Goal: Task Accomplishment & Management: Manage account settings

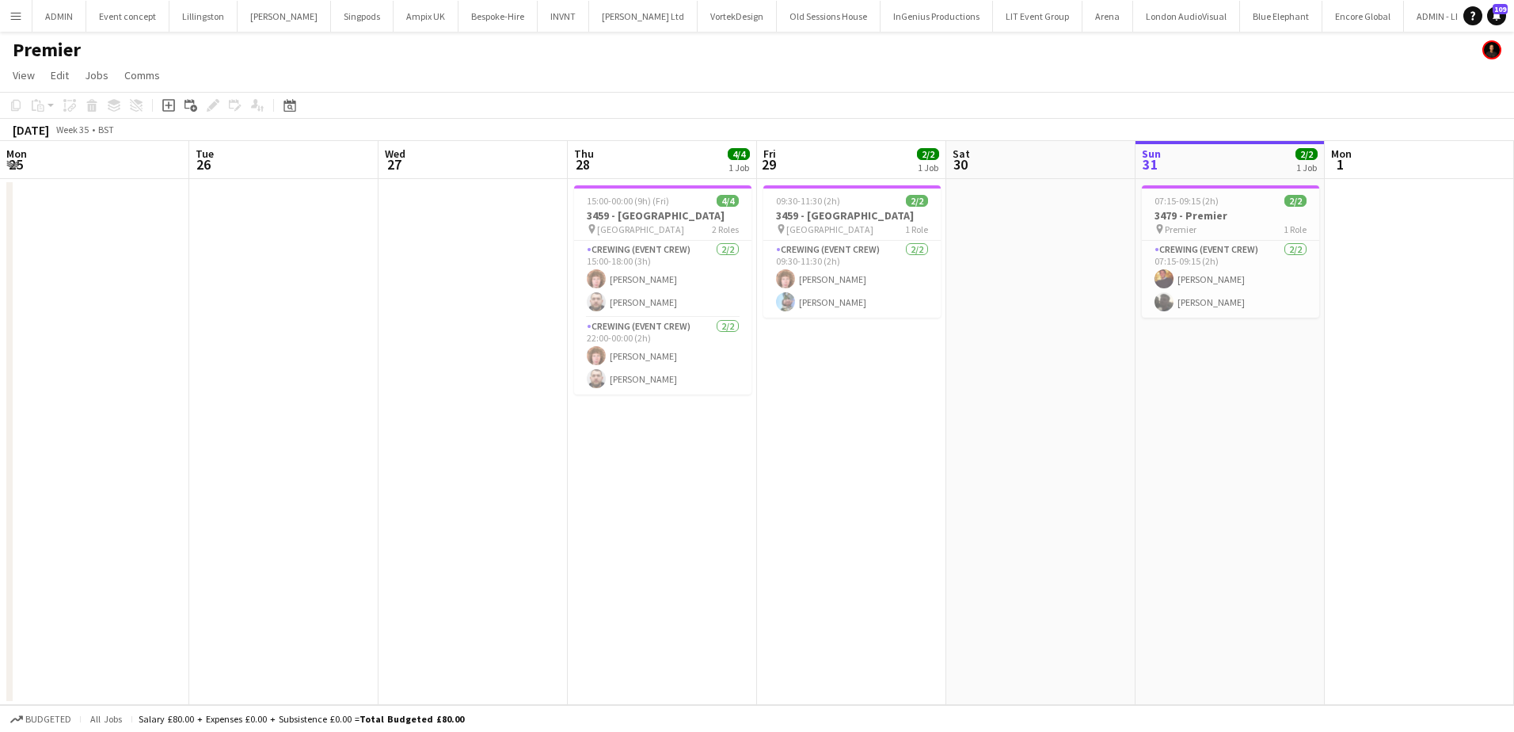
scroll to position [0, 545]
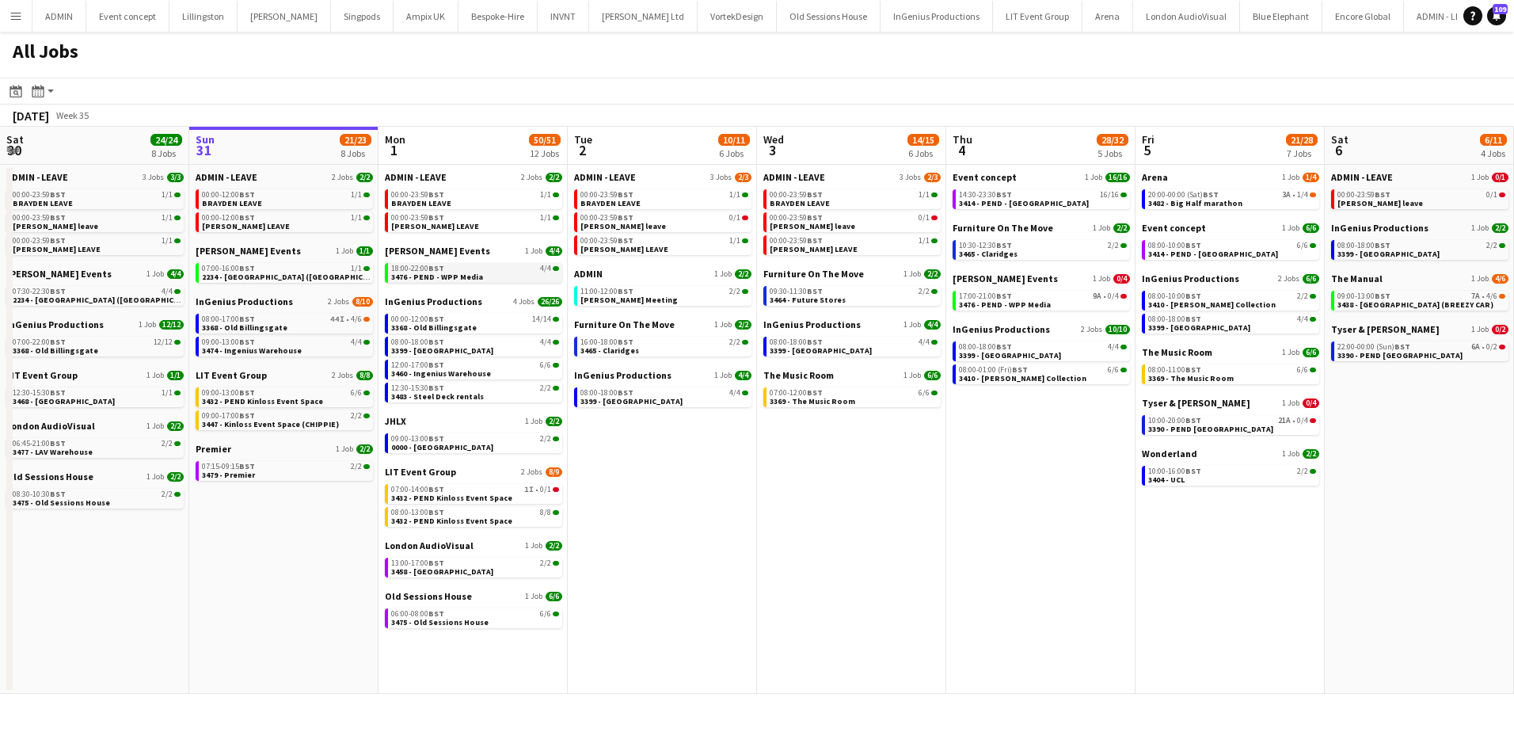
click at [521, 275] on link "18:00-22:00 BST 4/4 3476 - PEND - WPP Media" at bounding box center [475, 272] width 168 height 18
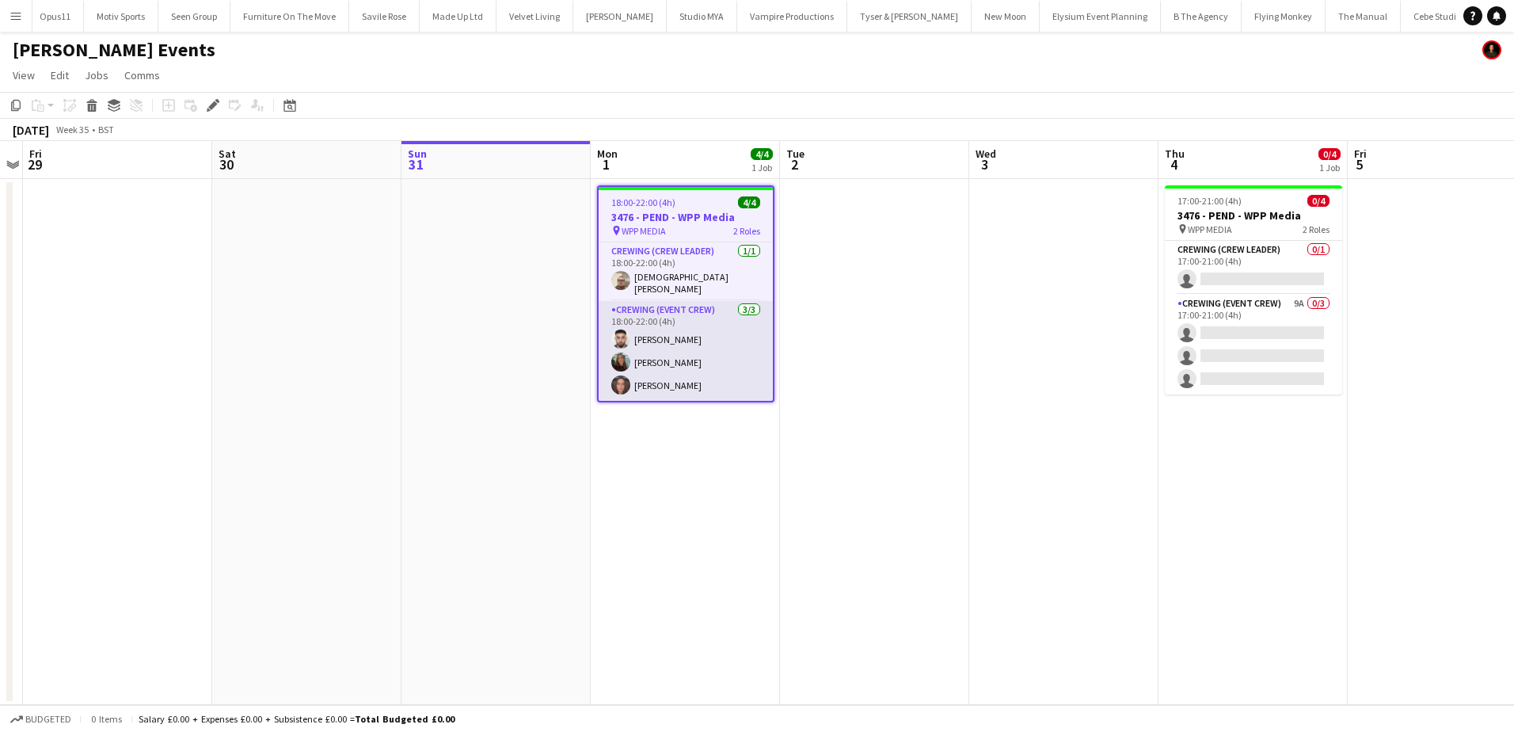
scroll to position [0, 4100]
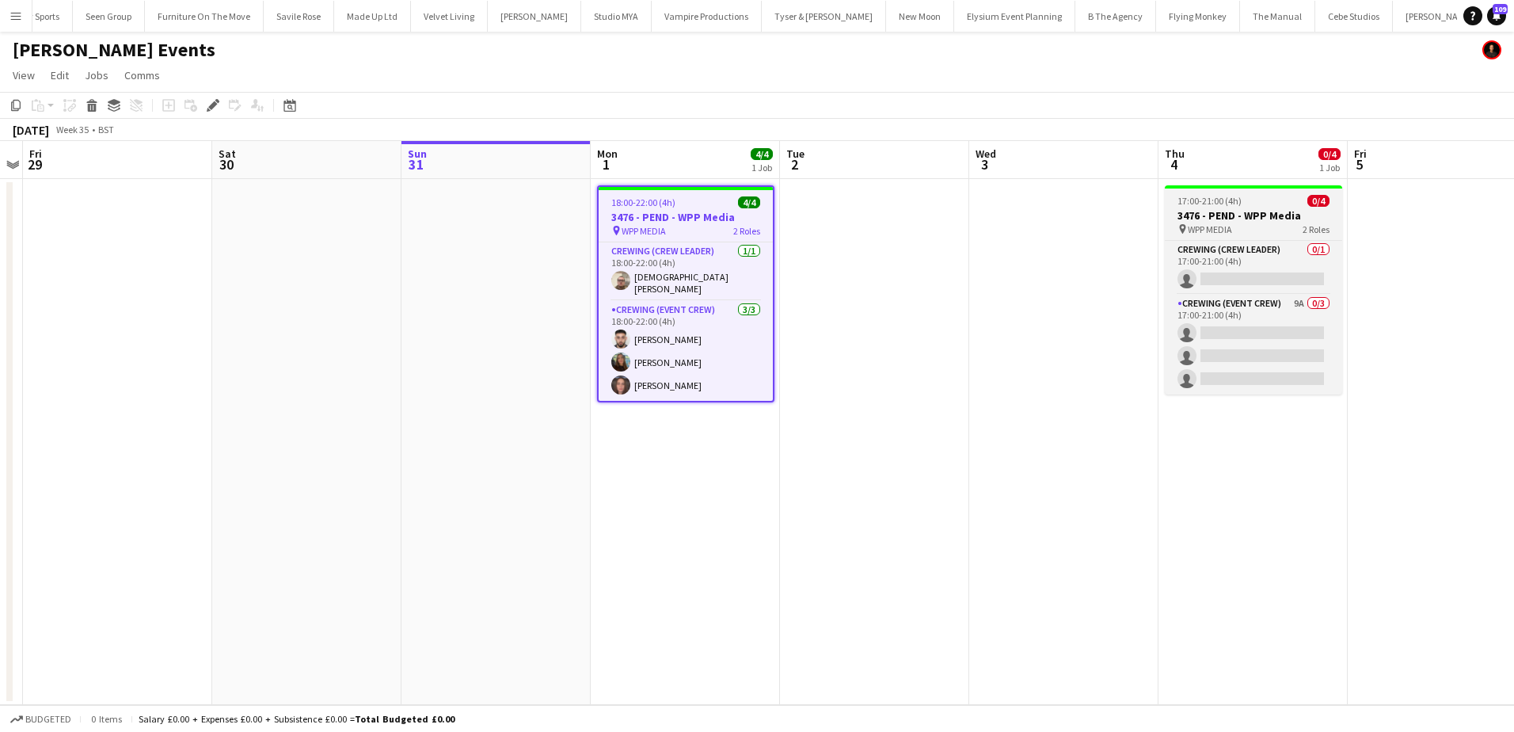
click at [1221, 208] on h3 "3476 - PEND - WPP Media" at bounding box center [1253, 215] width 177 height 14
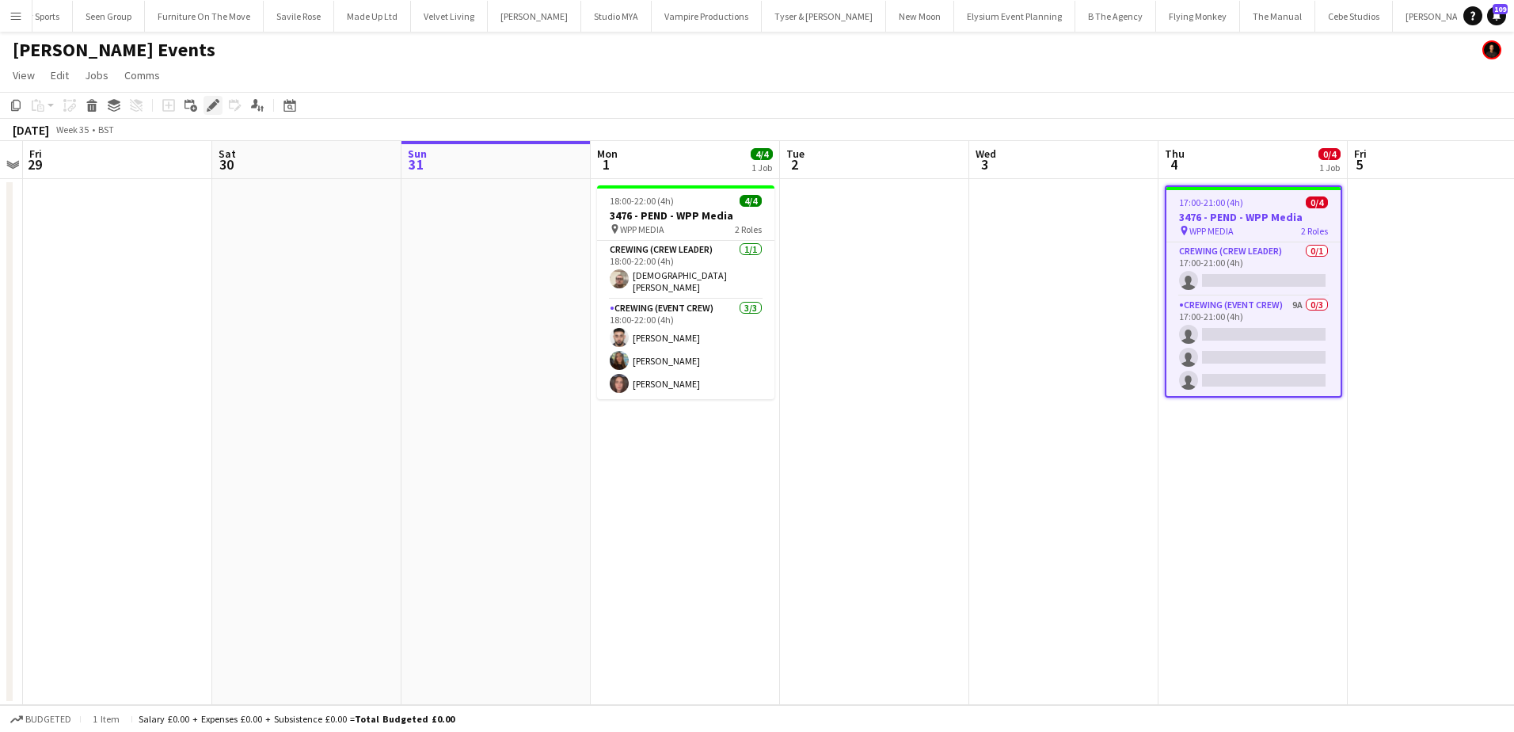
click at [219, 112] on div "Edit" at bounding box center [213, 105] width 19 height 19
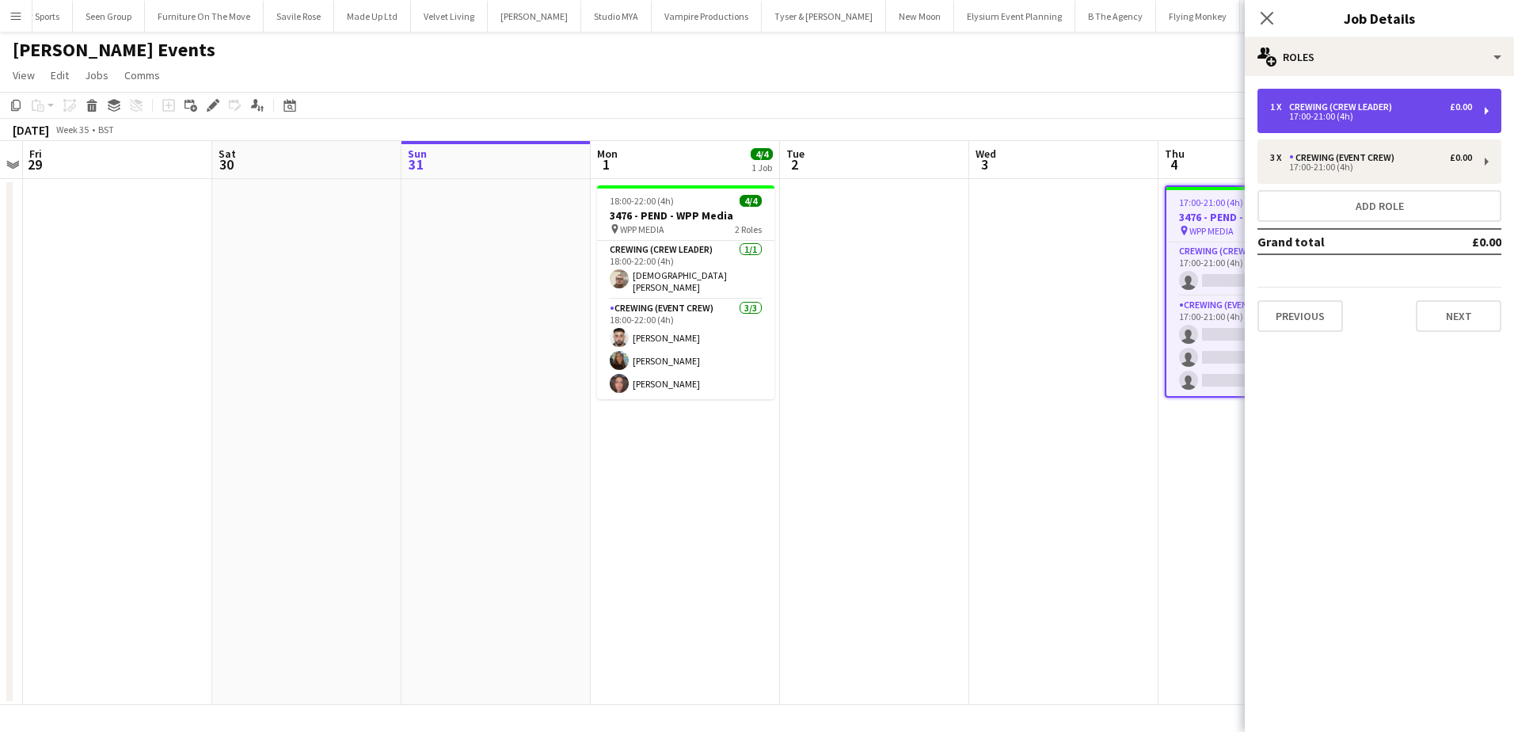
click at [1363, 116] on div "17:00-21:00 (4h)" at bounding box center [1371, 116] width 202 height 8
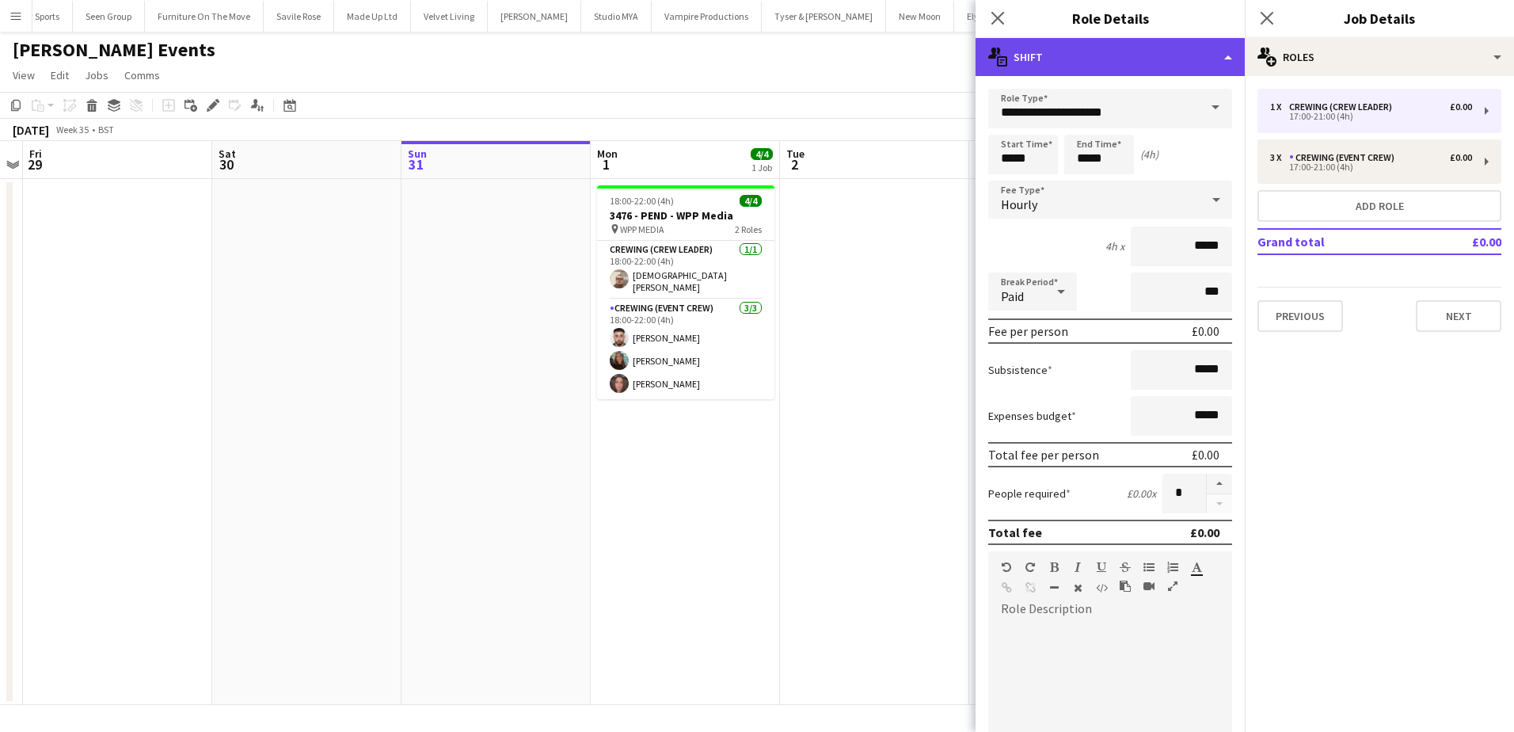
click at [1182, 65] on div "multiple-actions-text Shift" at bounding box center [1110, 57] width 269 height 38
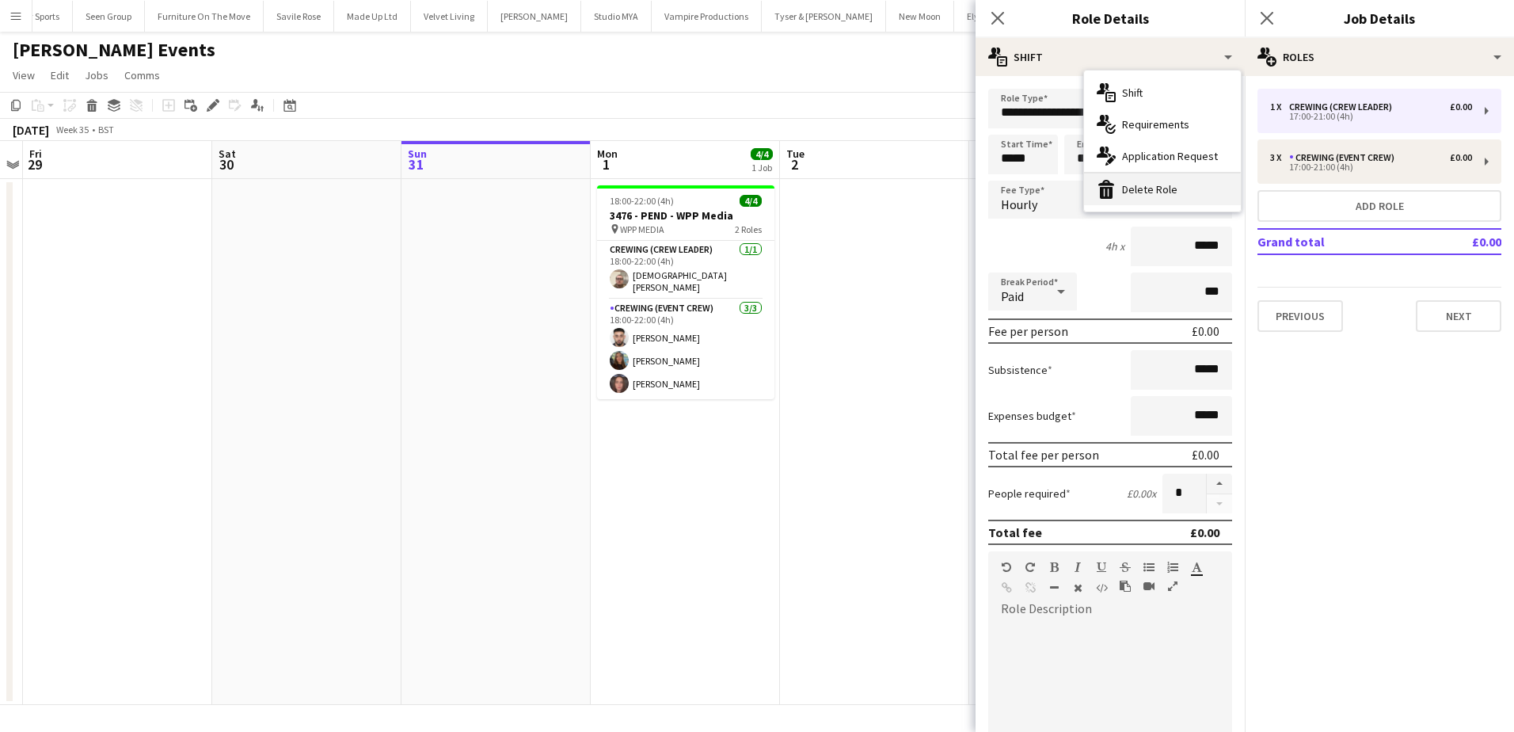
click at [1183, 183] on div "bin-2 Delete Role" at bounding box center [1162, 189] width 157 height 32
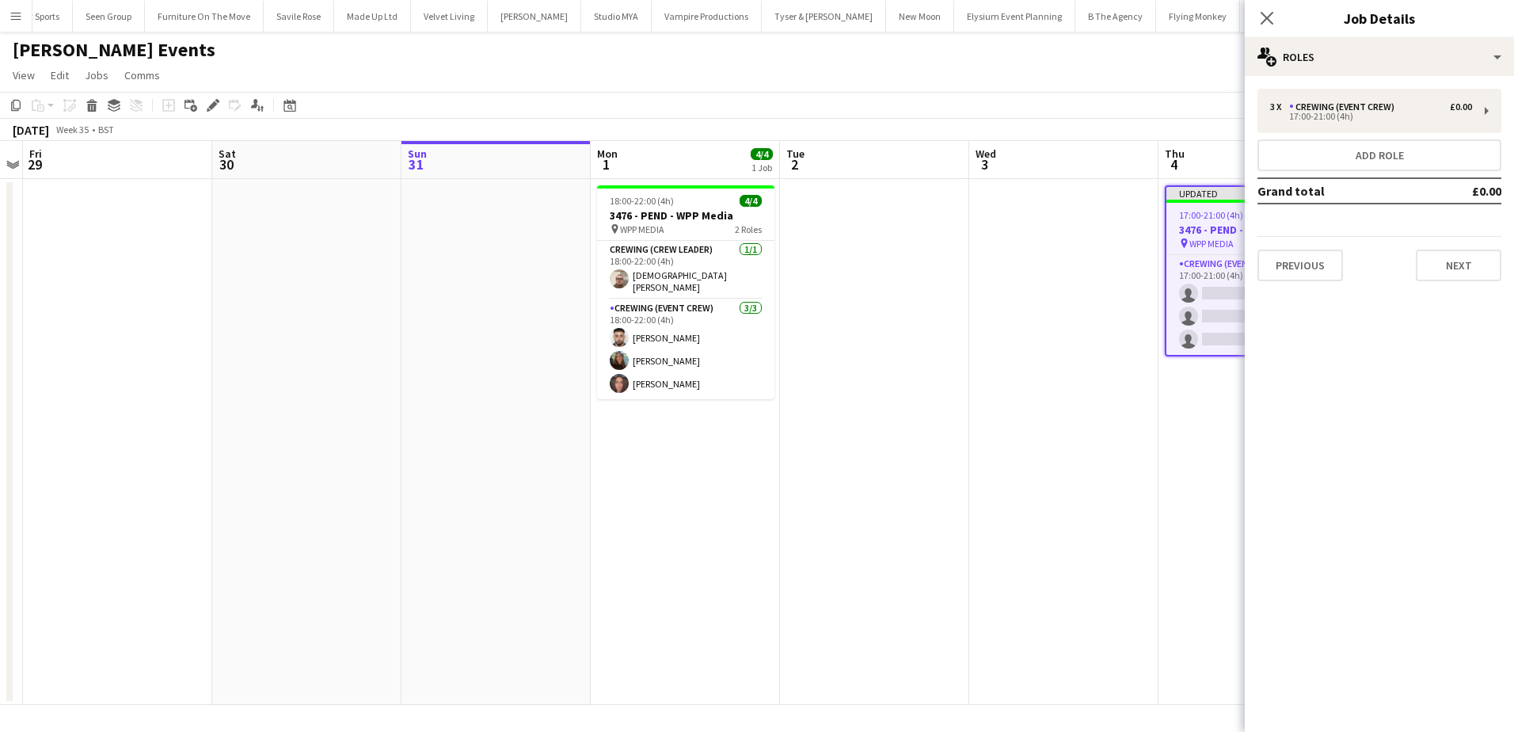
click at [776, 390] on app-date-cell "18:00-22:00 (4h) 4/4 3476 - PEND - WPP Media pin WPP MEDIA 2 Roles Crewing (Cre…" at bounding box center [685, 442] width 189 height 526
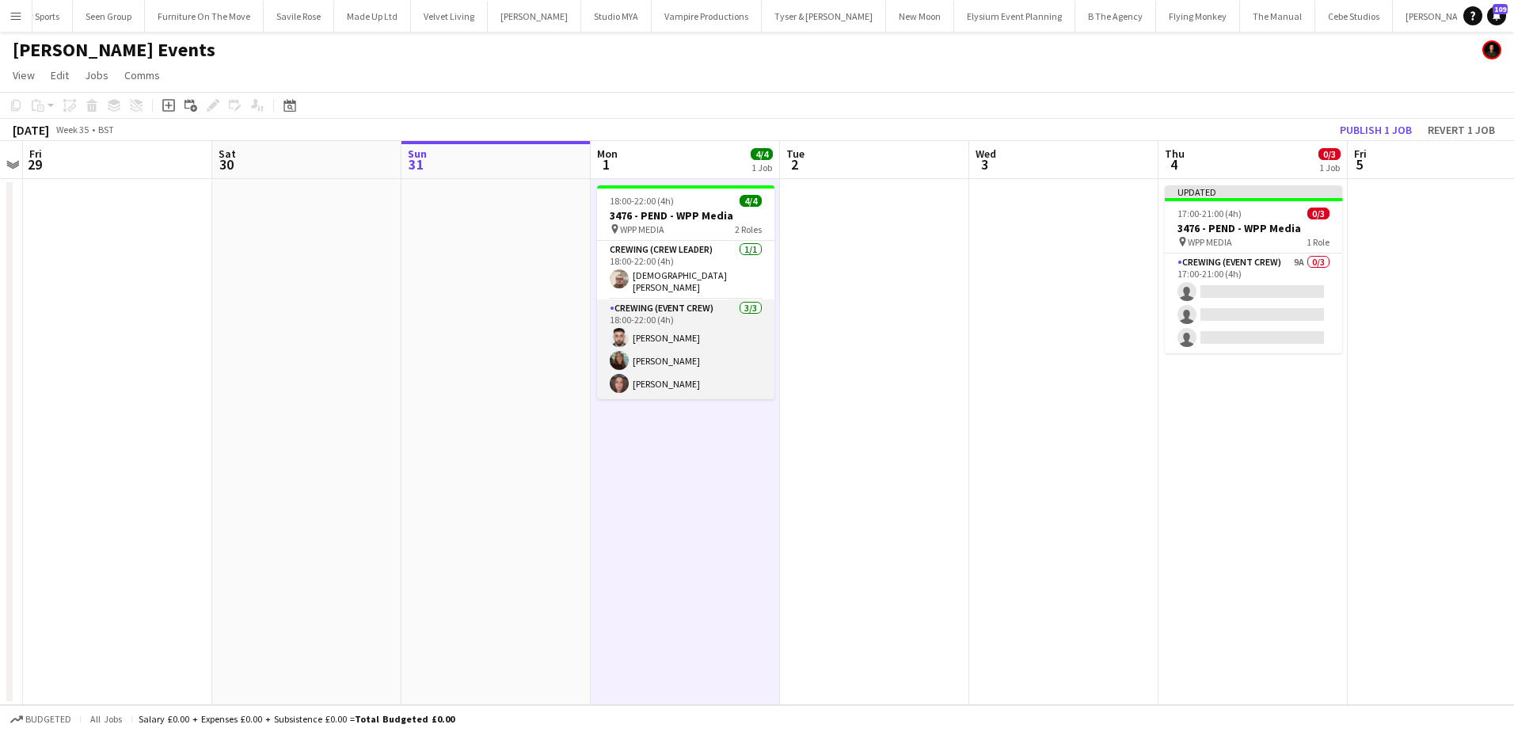
click at [669, 369] on app-card-role "Crewing (Event Crew) 3/3 18:00-22:00 (4h) Caleb Caffoor Bethanie Reynolds Jekat…" at bounding box center [685, 349] width 177 height 100
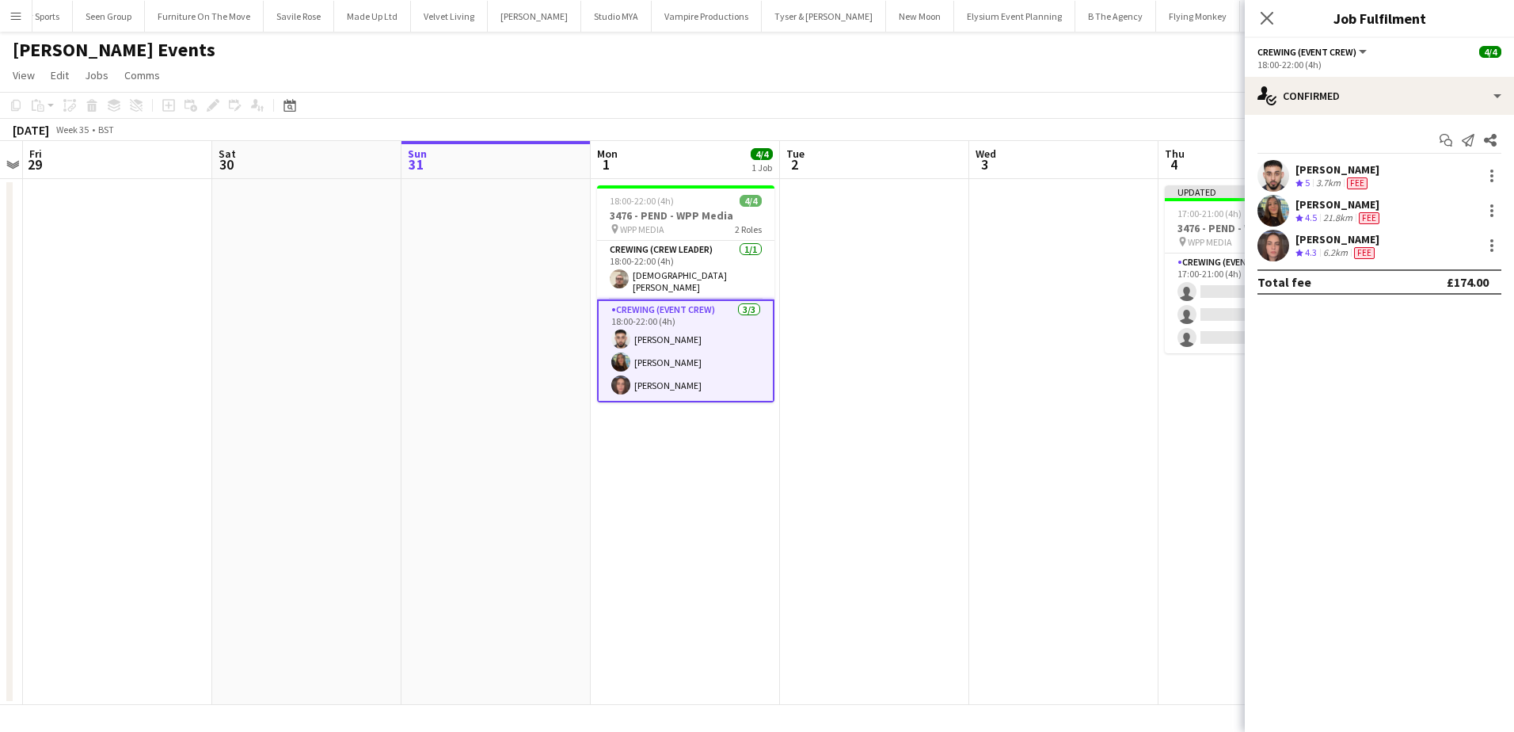
click at [1319, 199] on div "Bethanie Reynolds" at bounding box center [1339, 204] width 87 height 14
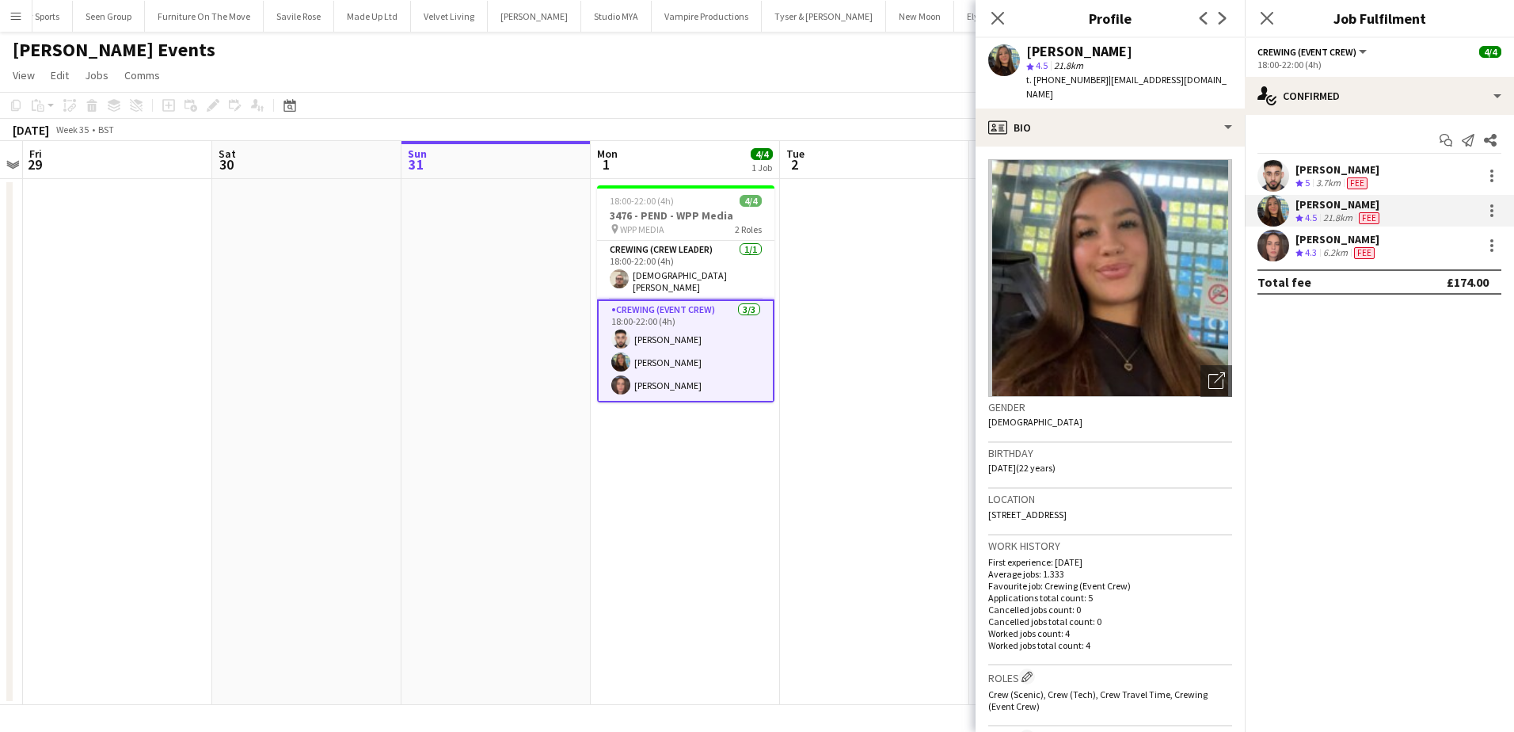
click at [920, 286] on app-date-cell at bounding box center [874, 442] width 189 height 526
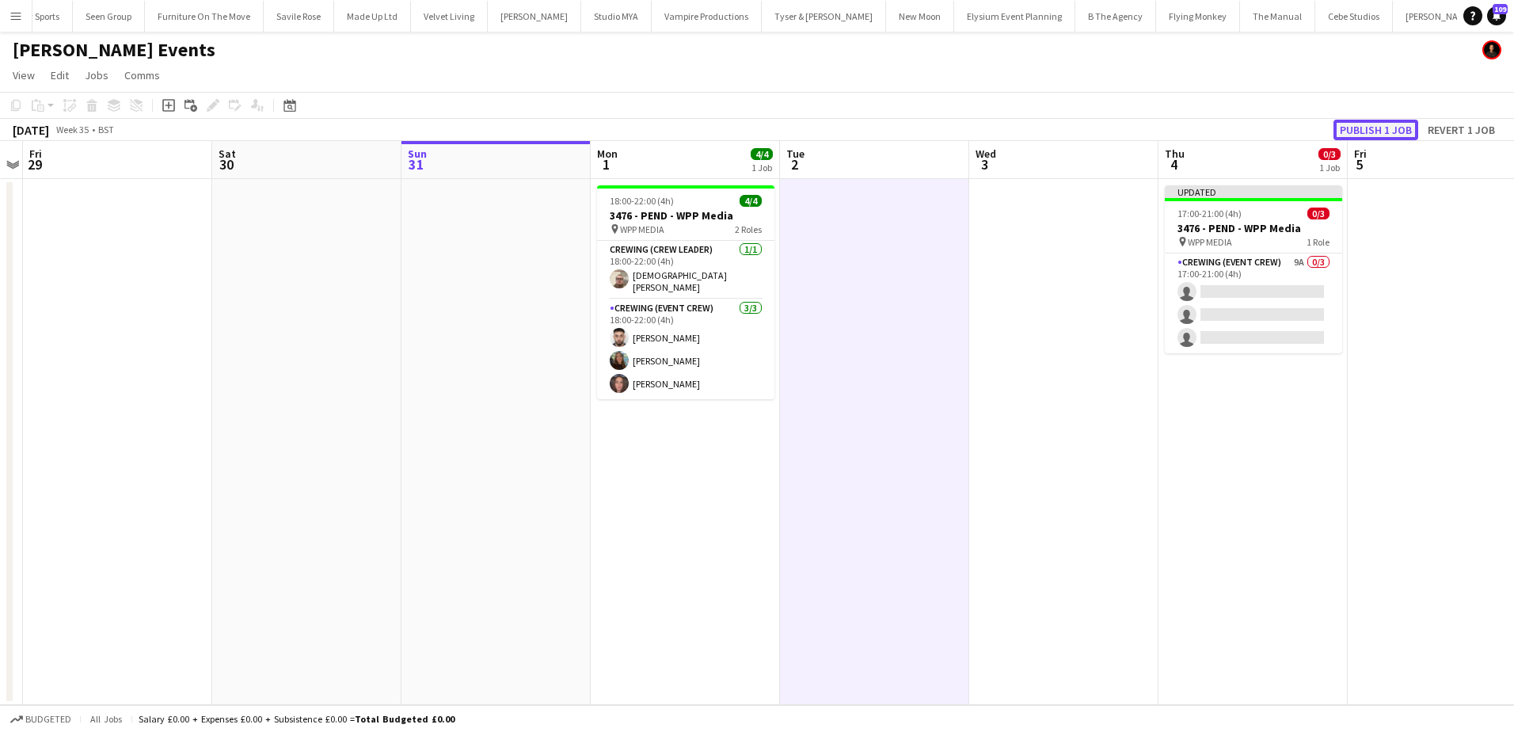
click at [1394, 124] on button "Publish 1 job" at bounding box center [1376, 130] width 85 height 21
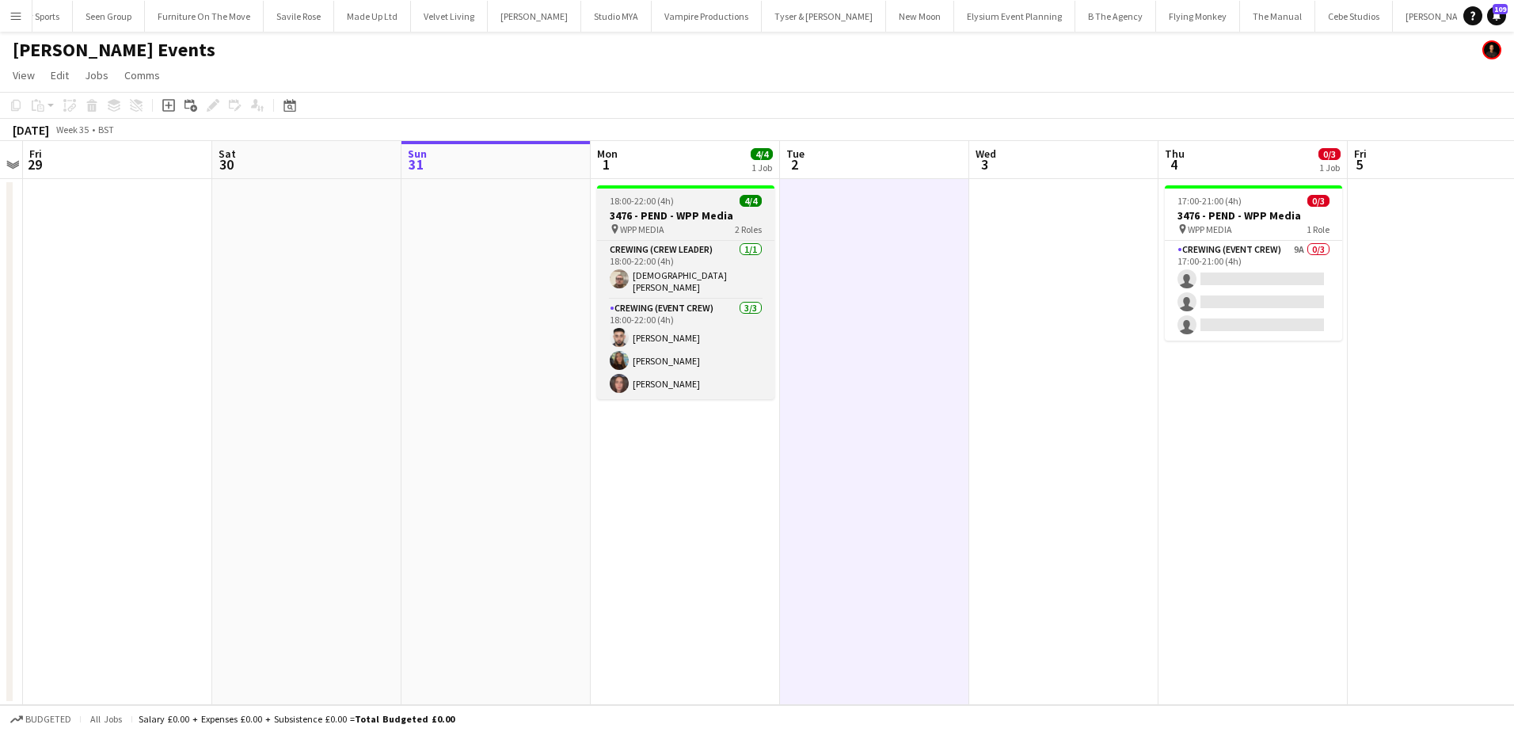
click at [662, 204] on span "18:00-22:00 (4h)" at bounding box center [642, 201] width 64 height 12
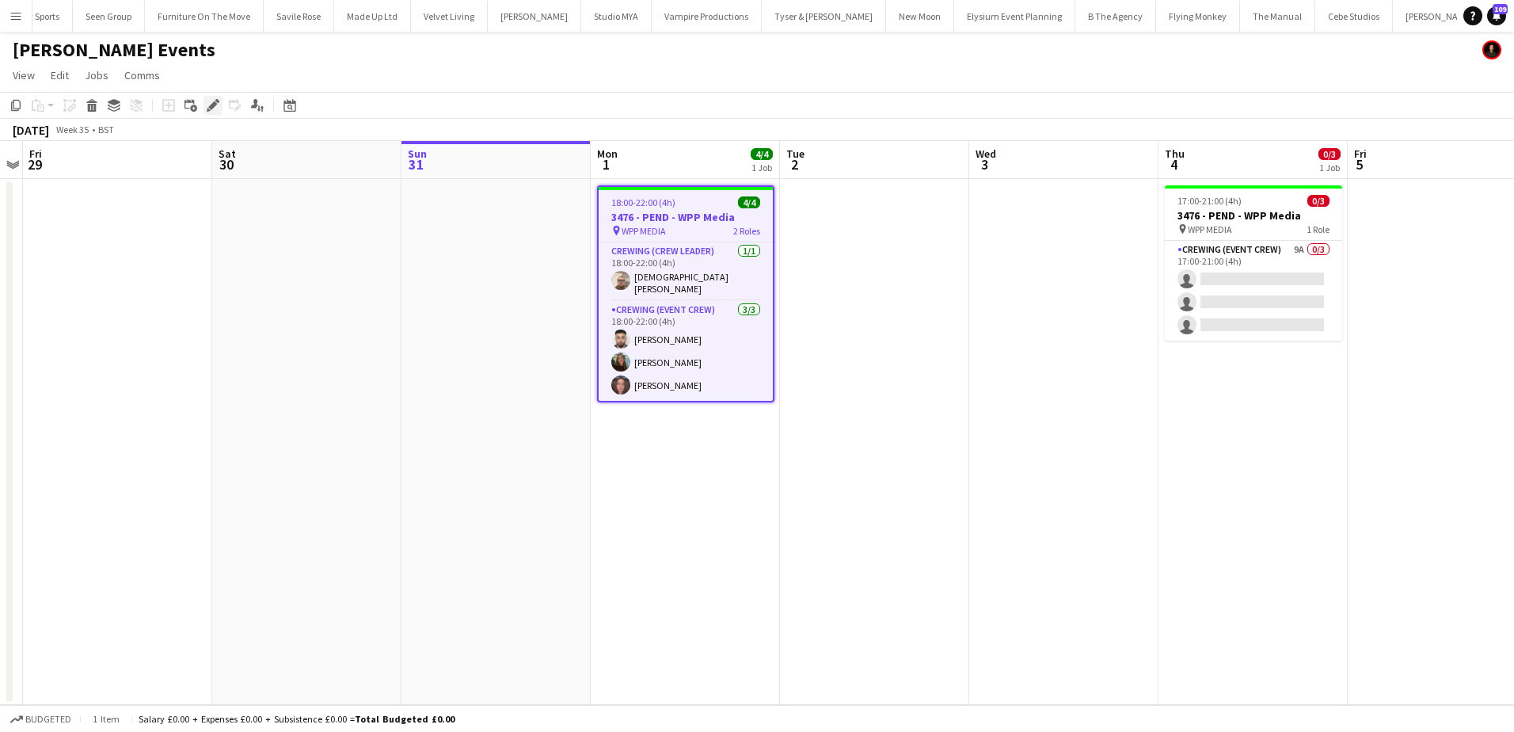
click at [216, 107] on icon "Edit" at bounding box center [213, 105] width 13 height 13
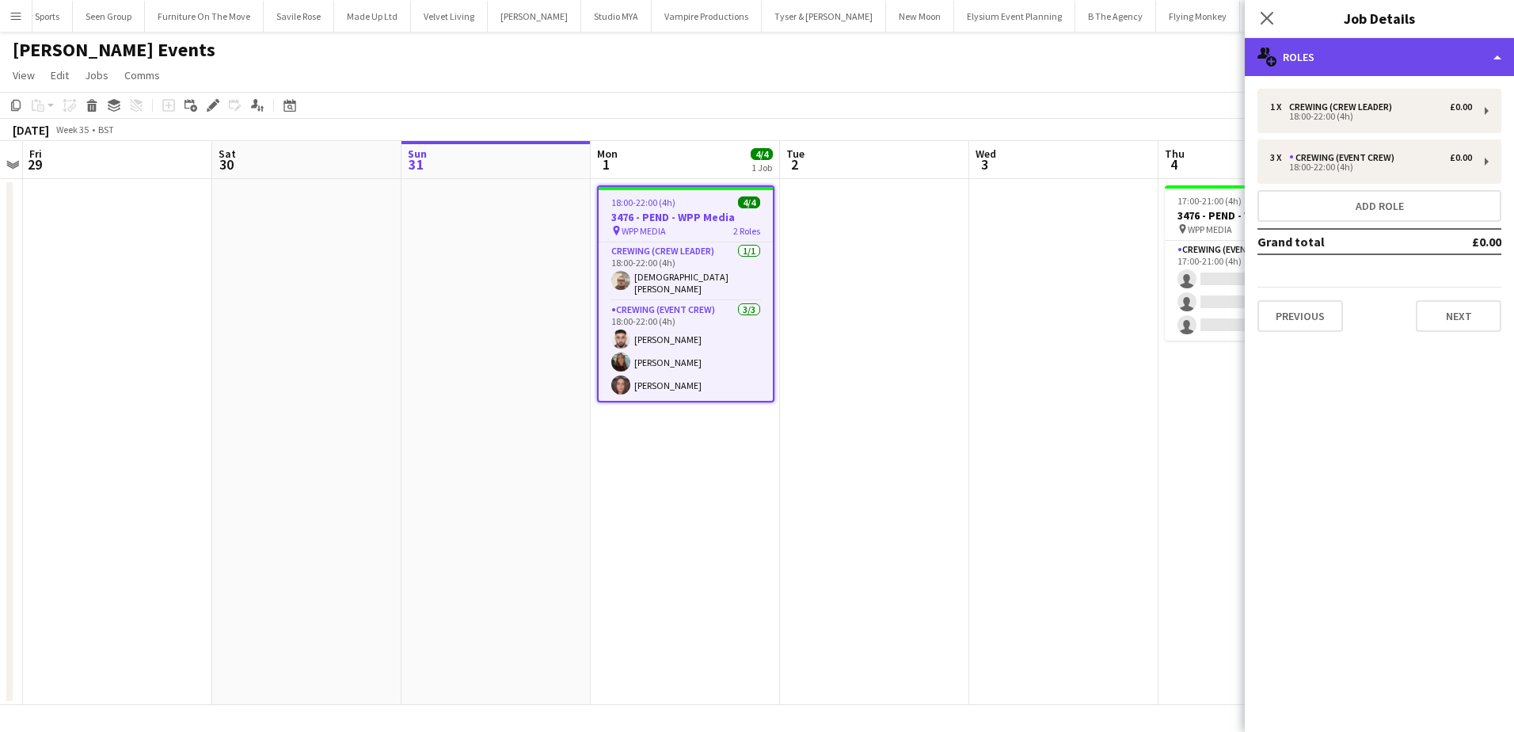
click at [1415, 60] on div "multiple-users-add Roles" at bounding box center [1379, 57] width 269 height 38
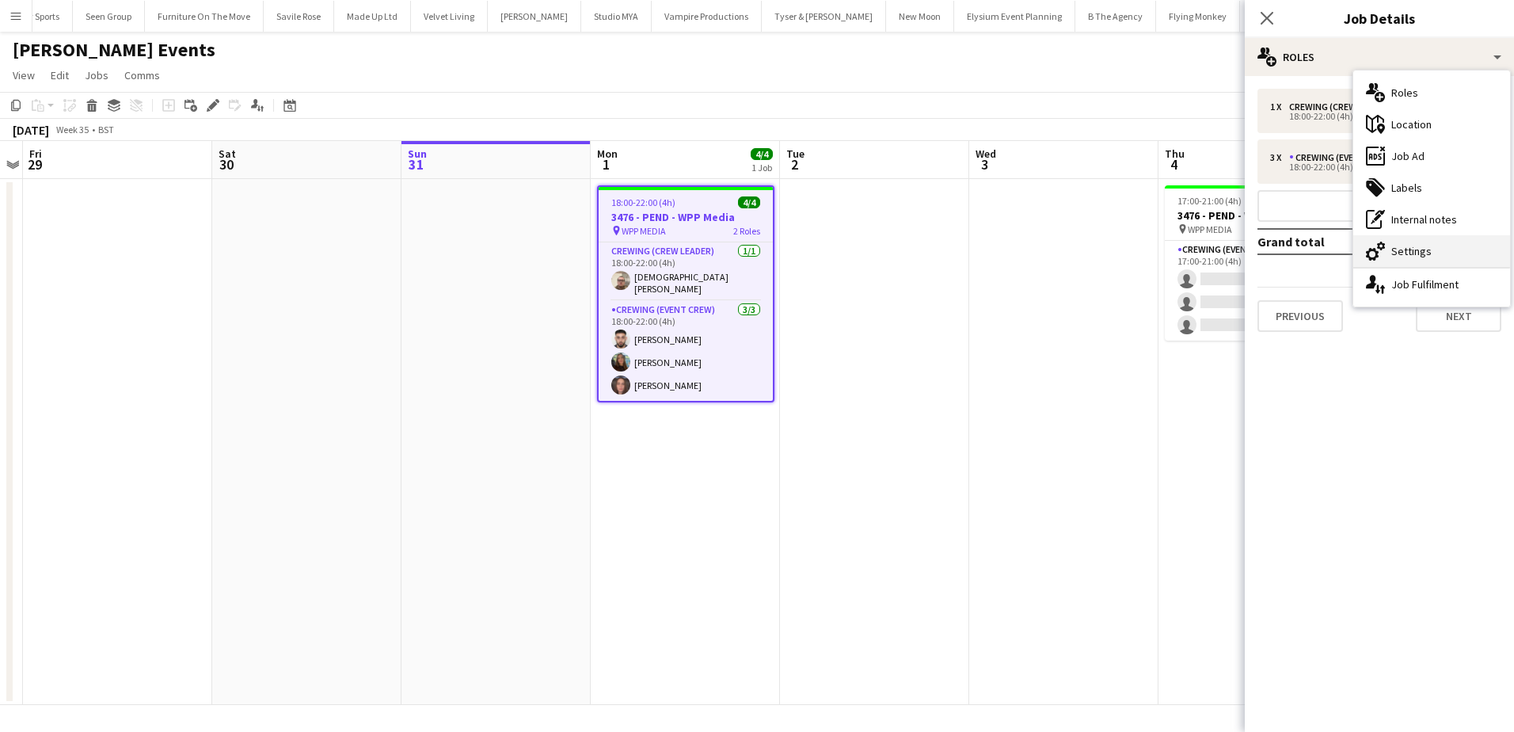
click at [1404, 245] on div "cog-double-3 Settings" at bounding box center [1432, 251] width 157 height 32
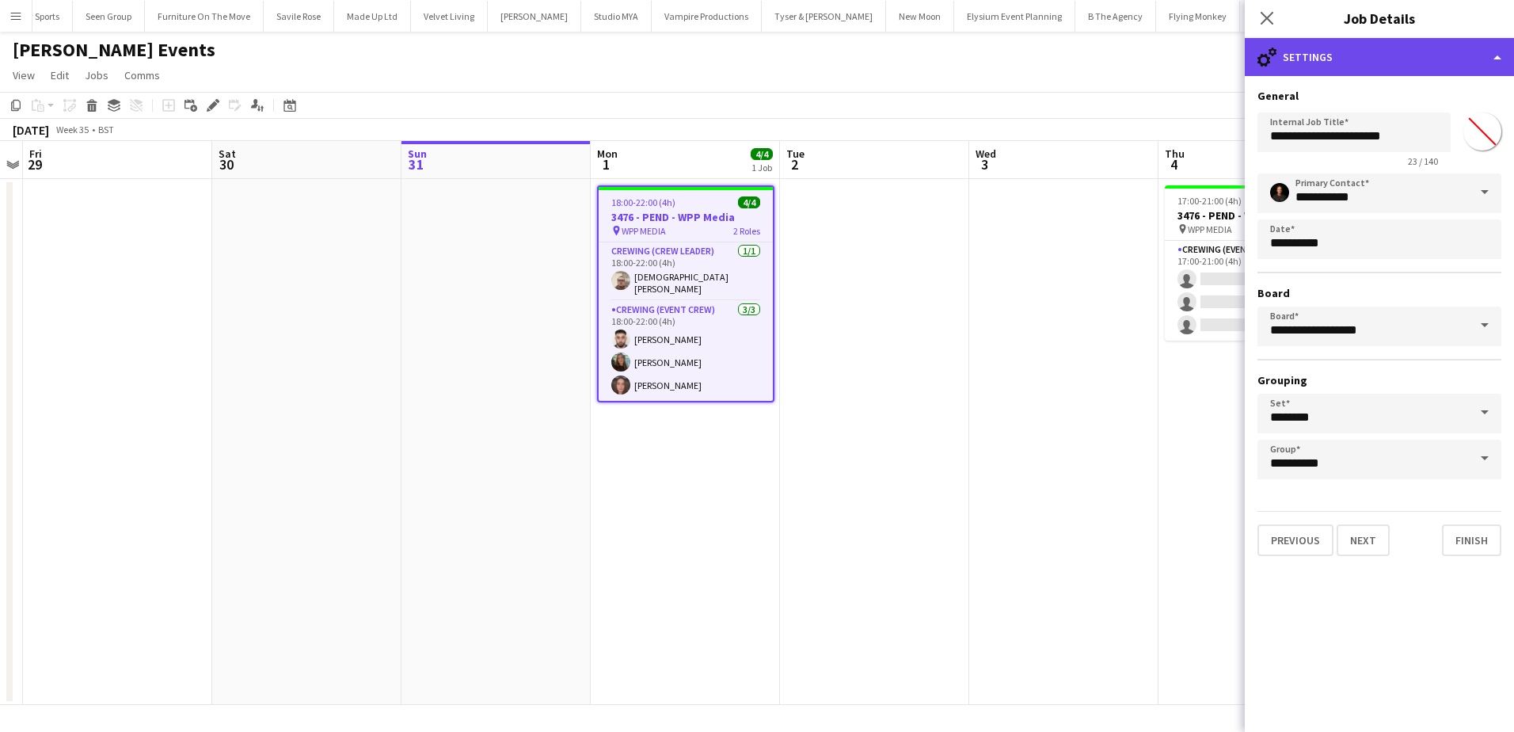
click at [1348, 66] on div "cog-double-3 Settings" at bounding box center [1379, 57] width 269 height 38
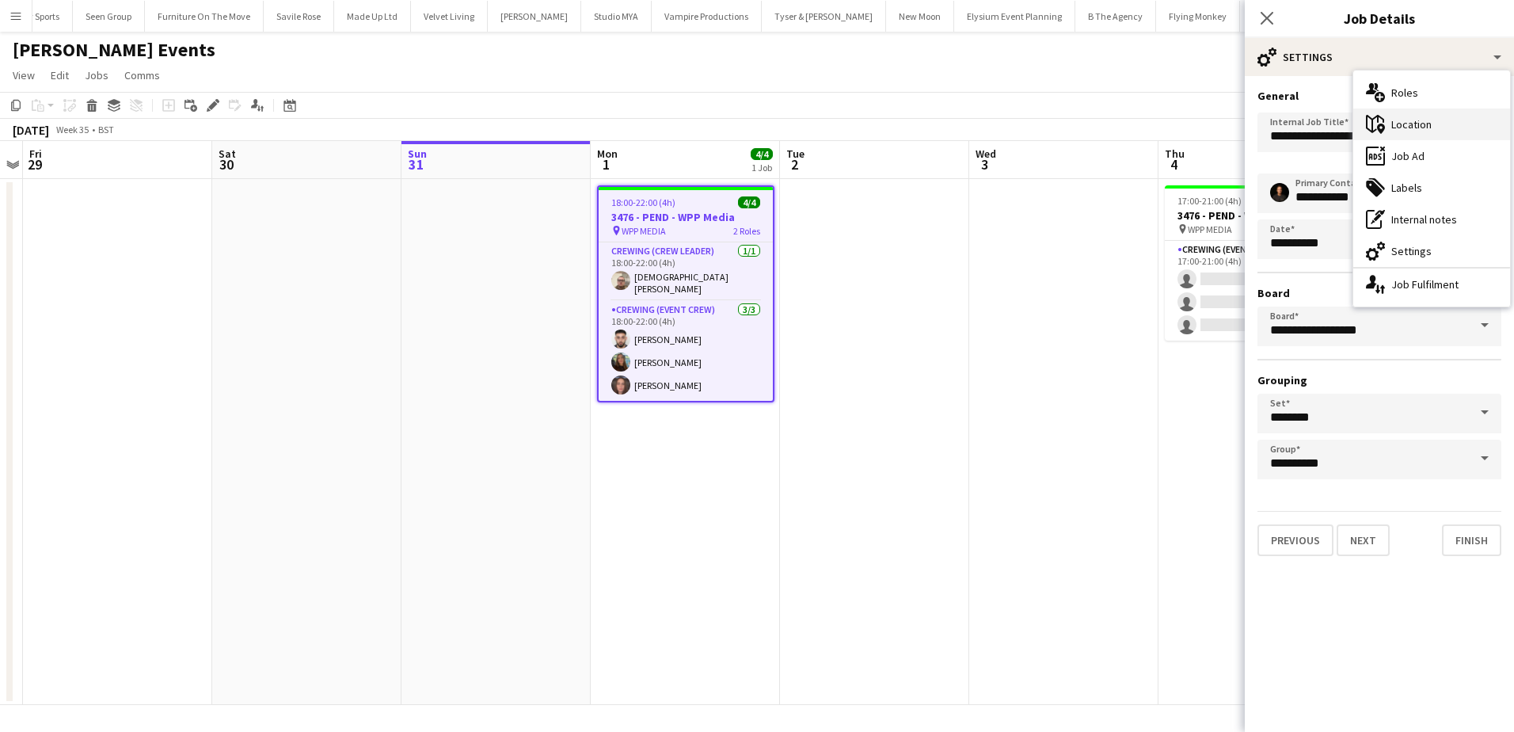
click at [1404, 114] on div "maps-pin-1 Location" at bounding box center [1432, 125] width 157 height 32
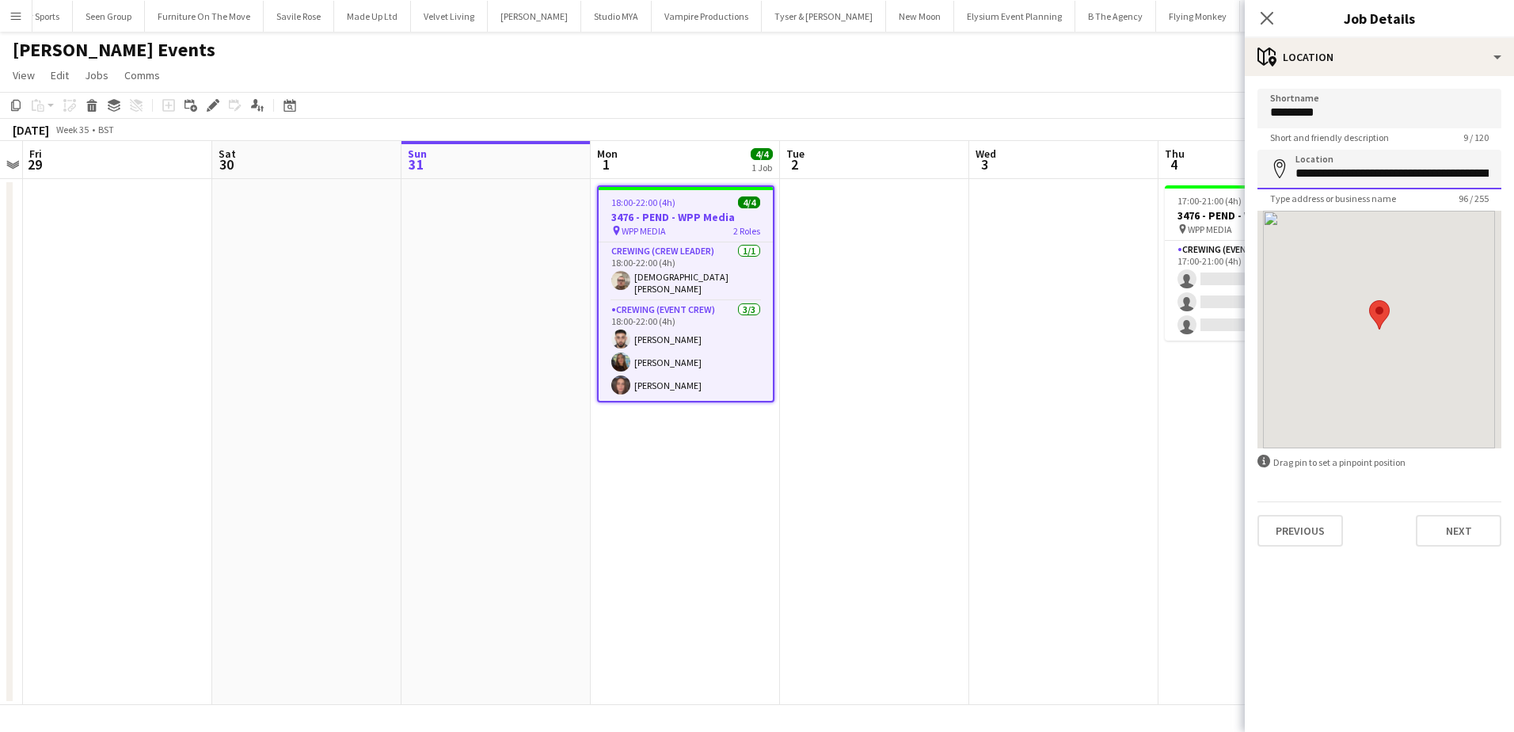
click at [1334, 170] on input "**********" at bounding box center [1380, 170] width 244 height 40
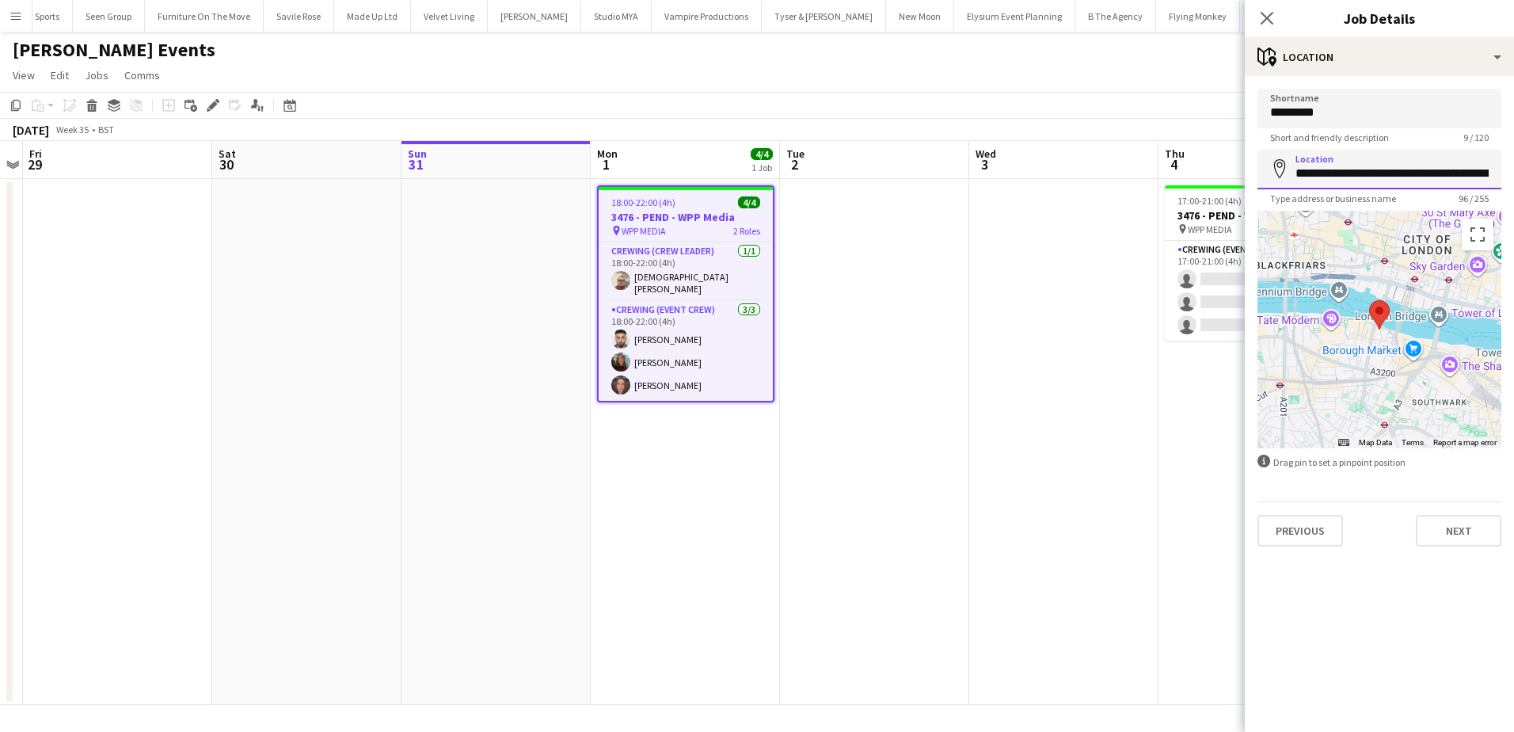
click at [1334, 170] on input "**********" at bounding box center [1380, 170] width 244 height 40
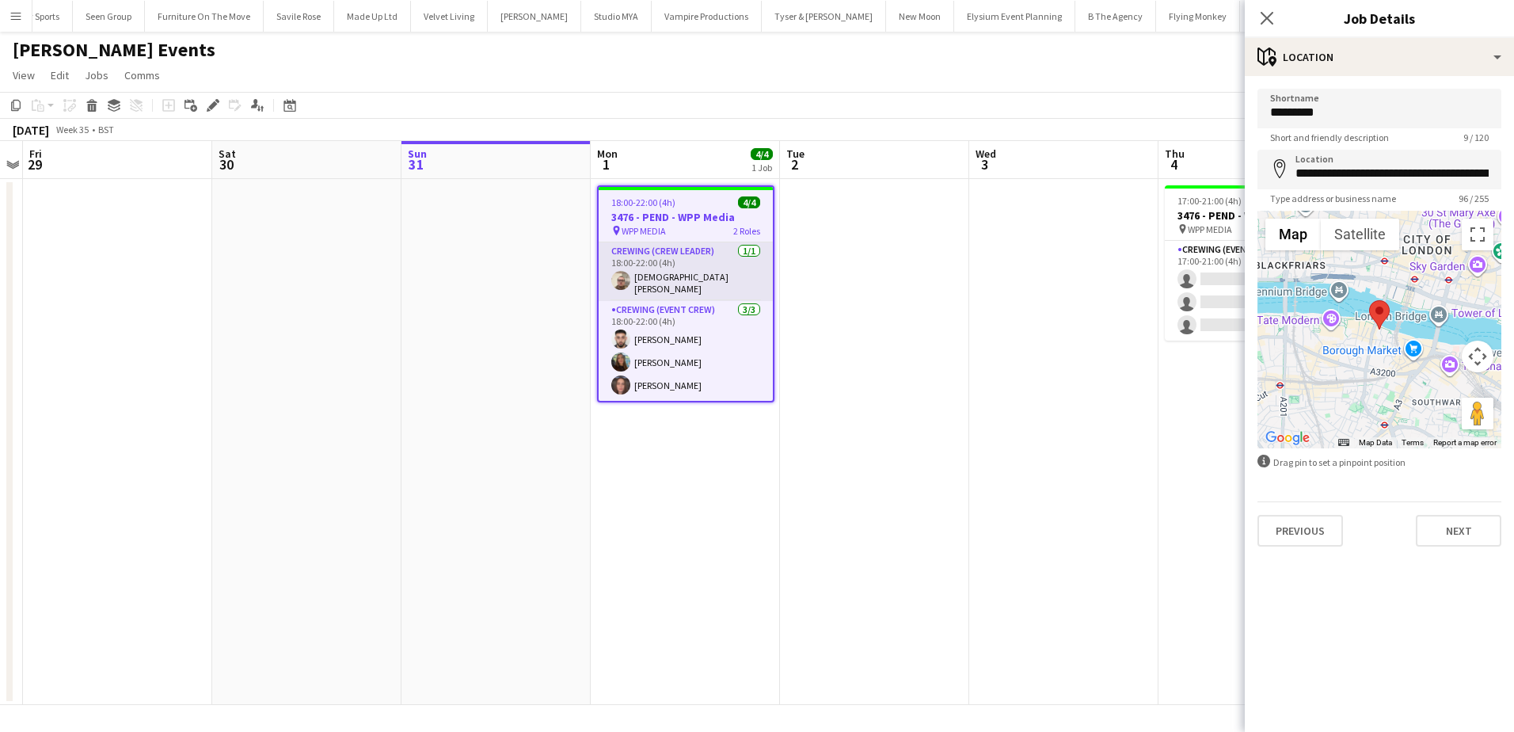
click at [698, 267] on app-card-role "Crewing (Crew Leader) 1/1 18:00-22:00 (4h) Christian Skinner" at bounding box center [686, 271] width 174 height 59
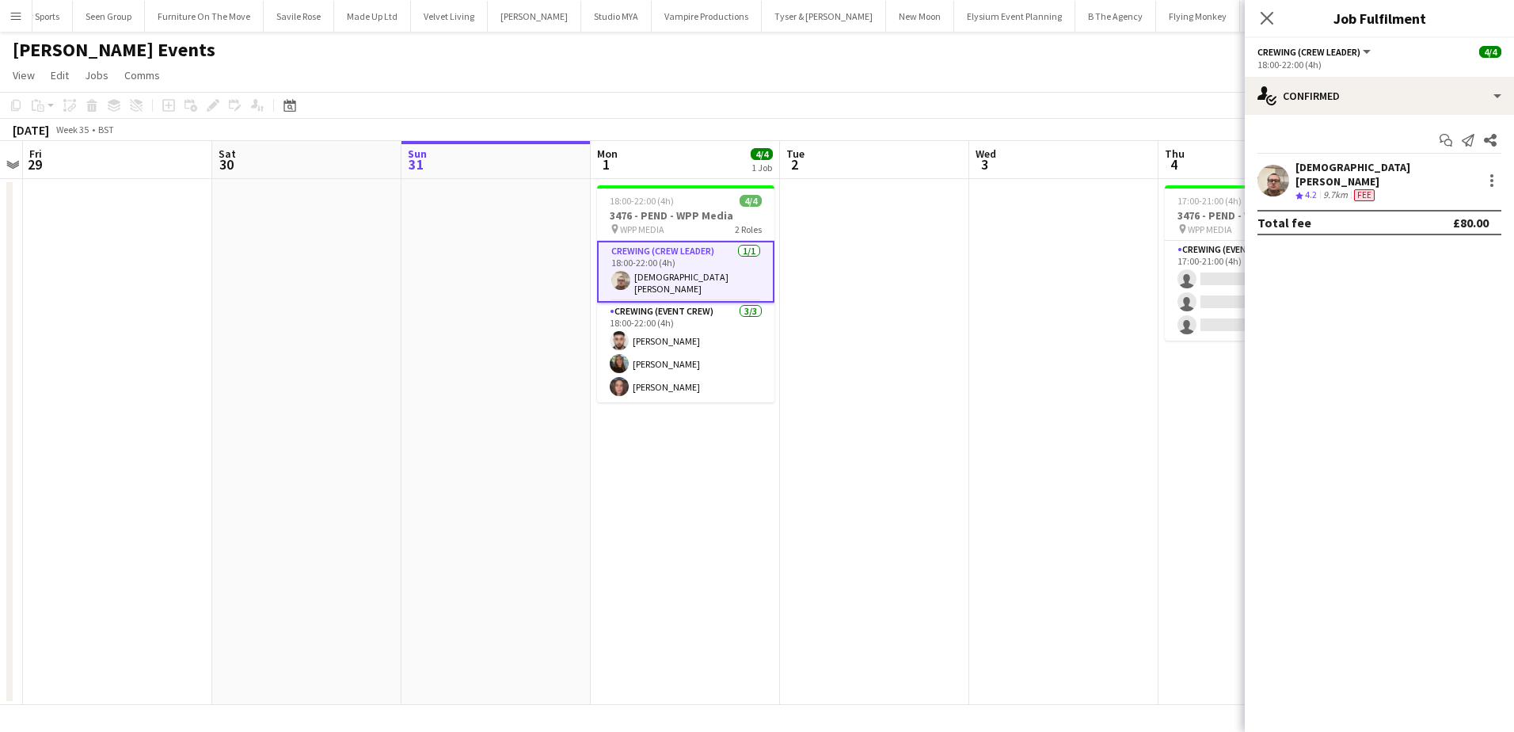
click at [1361, 175] on div "Christian Skinner" at bounding box center [1386, 174] width 181 height 29
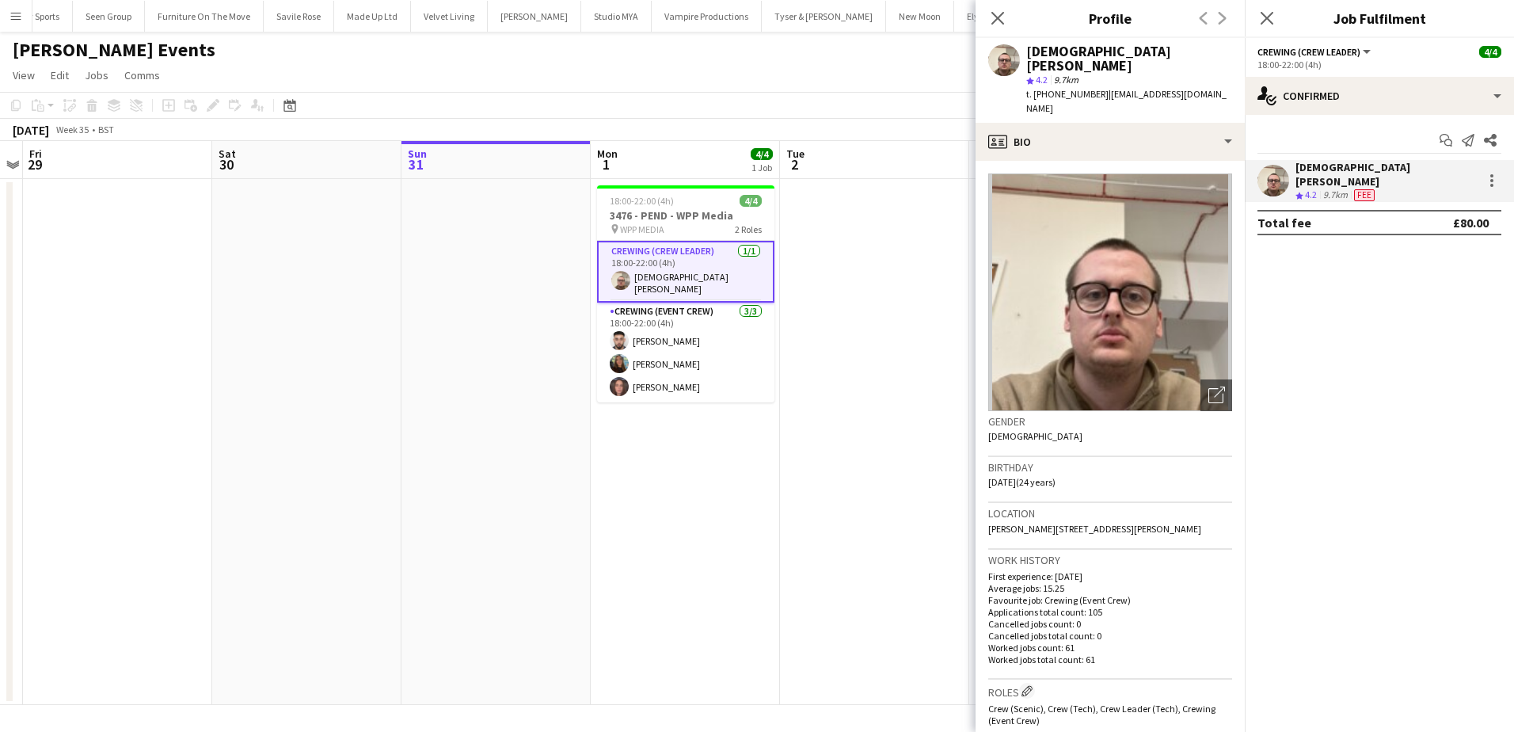
click at [1082, 88] on span "t. +447549225241" at bounding box center [1067, 94] width 82 height 12
copy span "447549225241"
click at [984, 299] on app-crew-profile-bio "Open photos pop-in Gender Male Birthday 21-06-2001 (24 years) Location Mantilla…" at bounding box center [1110, 446] width 269 height 571
click at [943, 299] on app-date-cell at bounding box center [873, 442] width 189 height 526
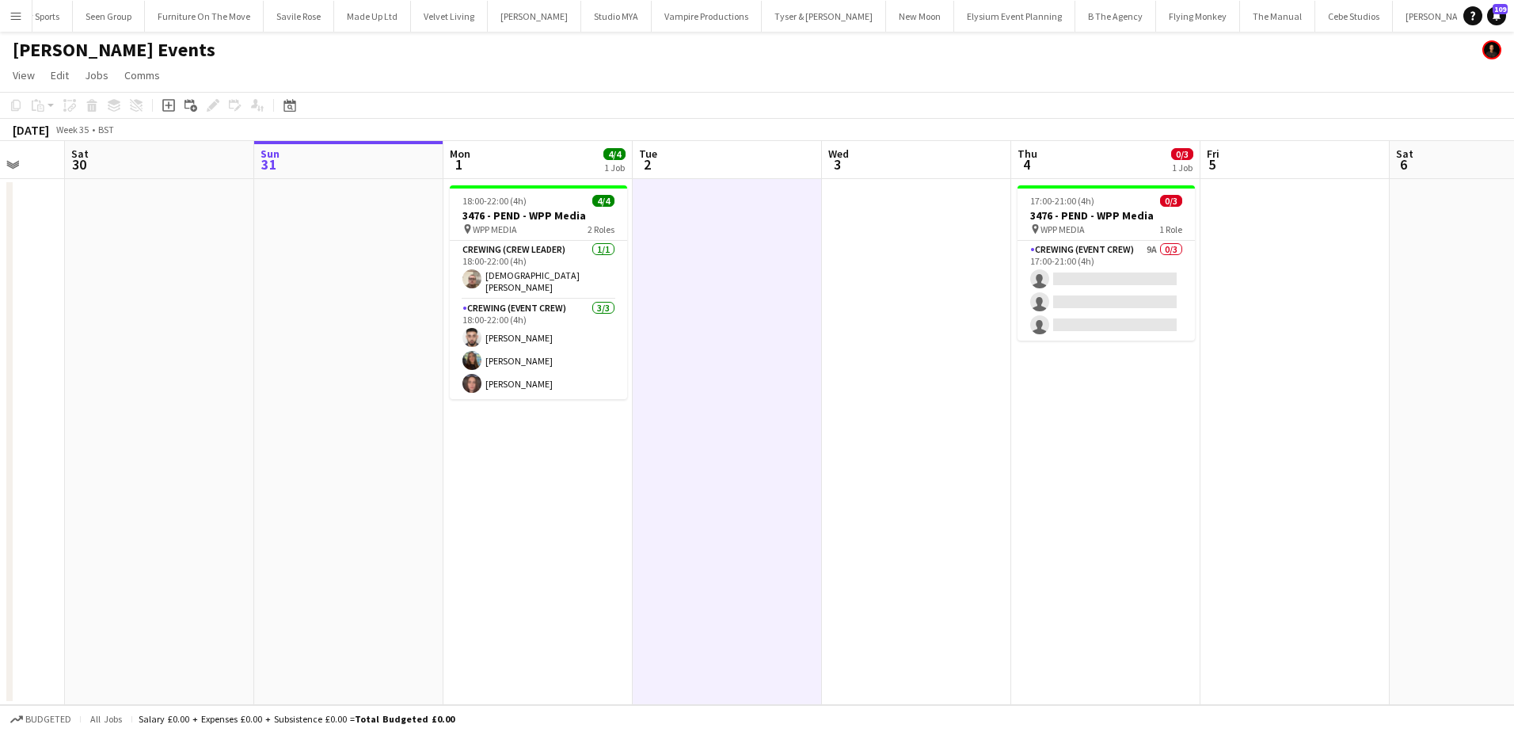
scroll to position [0, 505]
drag, startPoint x: 1106, startPoint y: 409, endPoint x: 958, endPoint y: 393, distance: 149.0
click at [958, 393] on app-calendar-viewport "Wed 27 Thu 28 Fri 29 Sat 30 Sun 31 Mon 1 4/4 1 Job Tue 2 Wed 3 Thu 4 0/3 1 Job …" at bounding box center [757, 423] width 1514 height 564
